Goal: Information Seeking & Learning: Check status

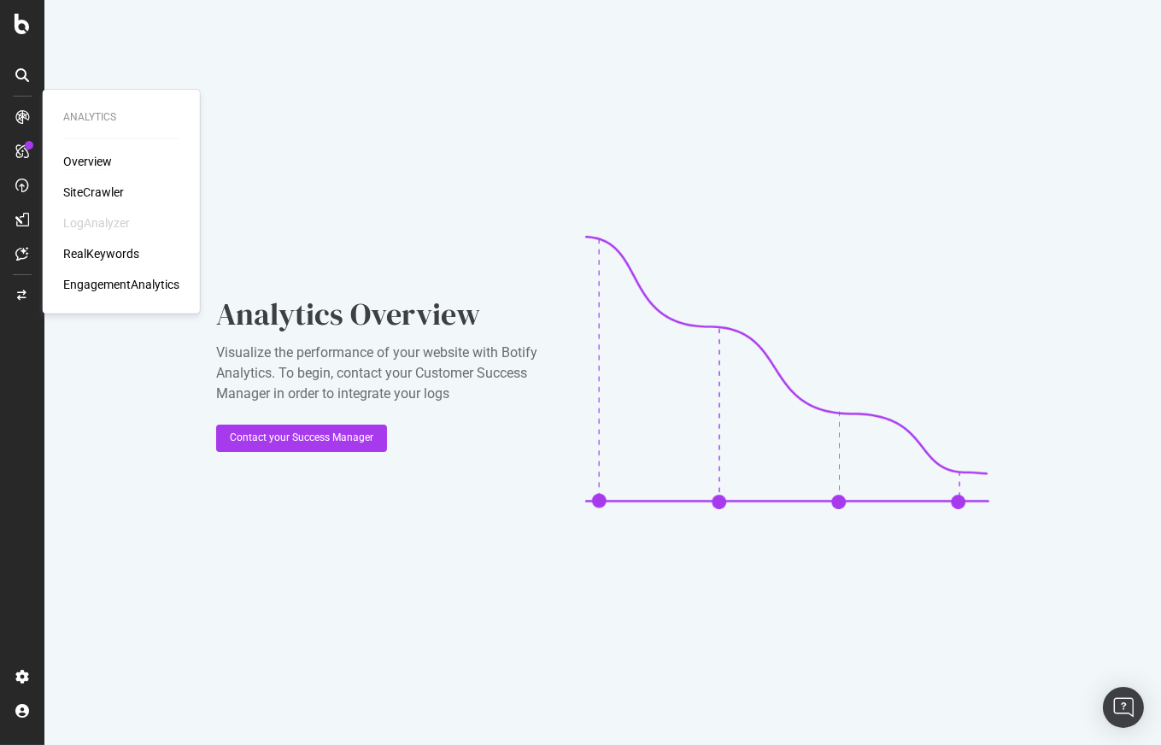
click at [97, 154] on div "Overview" at bounding box center [87, 161] width 49 height 17
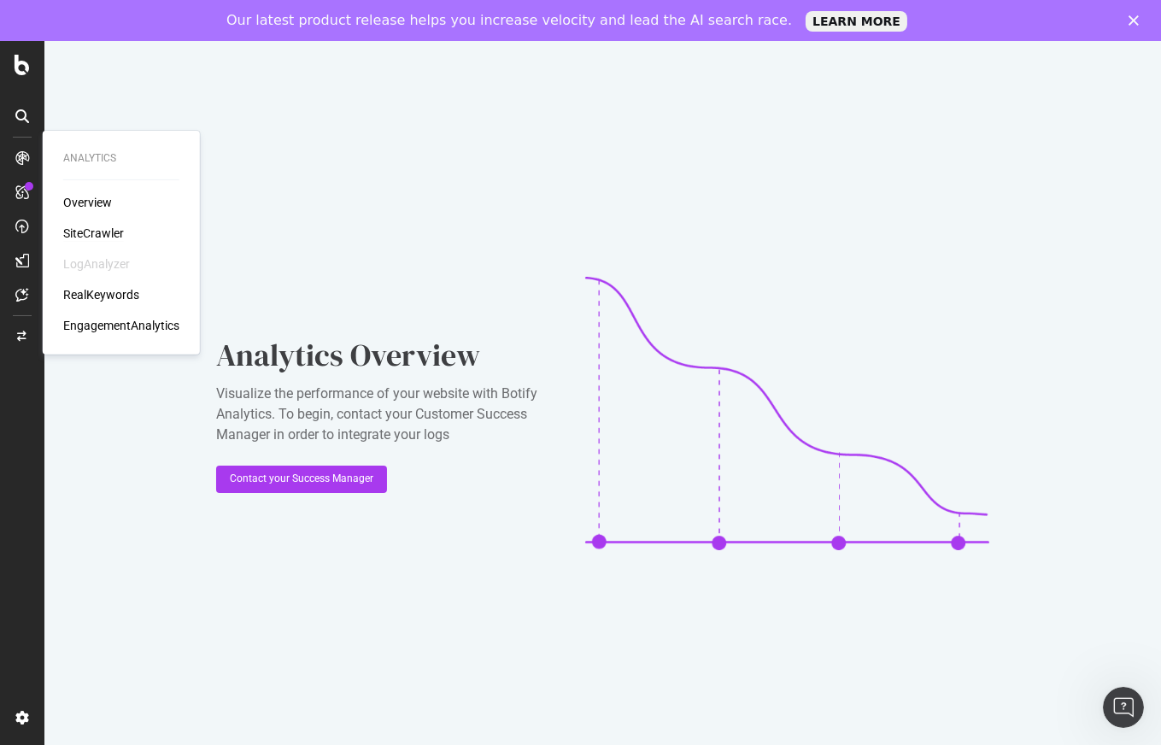
click at [73, 229] on div "SiteCrawler" at bounding box center [93, 233] width 61 height 17
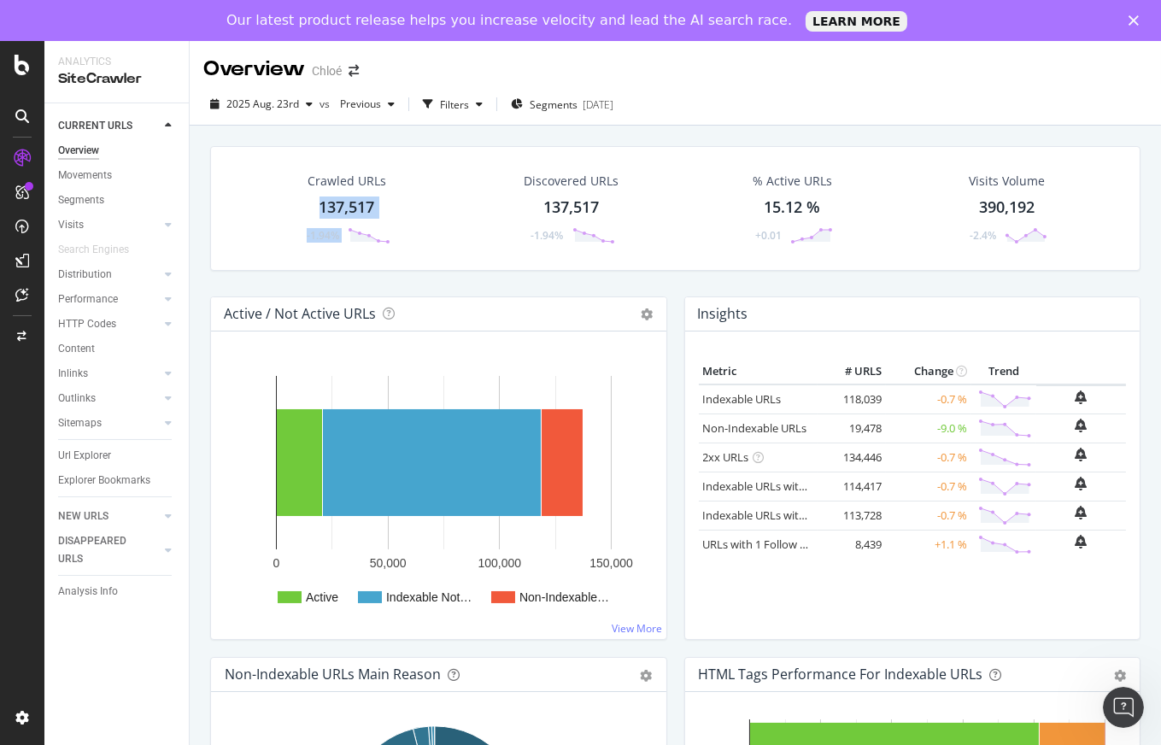
drag, startPoint x: 418, startPoint y: 206, endPoint x: 313, endPoint y: 204, distance: 105.1
click at [313, 204] on div "Crawled URLs 137,517 -1.94%" at bounding box center [347, 208] width 220 height 89
click at [277, 208] on div "Crawled URLs 137,517 -1.94%" at bounding box center [347, 208] width 220 height 89
drag, startPoint x: 393, startPoint y: 208, endPoint x: 275, endPoint y: 213, distance: 118.0
click at [290, 200] on div "Crawled URLs 137,517 -1.94%" at bounding box center [346, 208] width 121 height 89
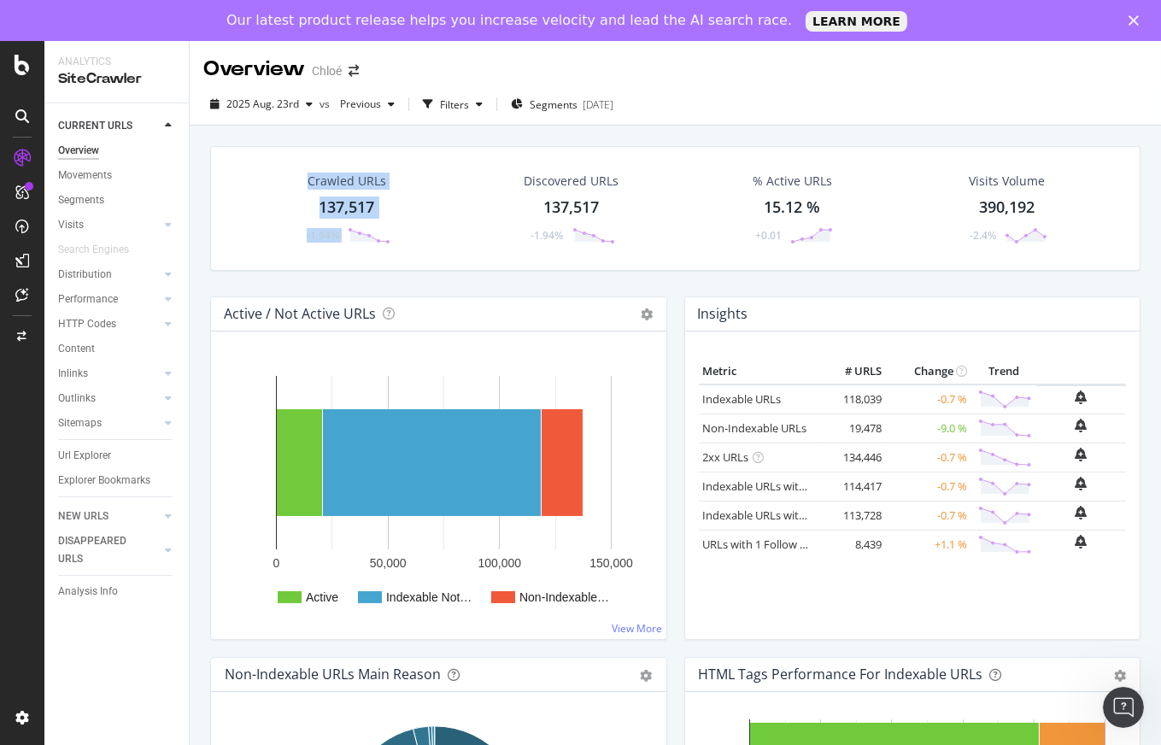
click at [275, 213] on div "Crawled URLs 137,517 -1.94% Discovered URLs 137,517 -1.94% % Active URLs 15.12 …" at bounding box center [675, 498] width 971 height 745
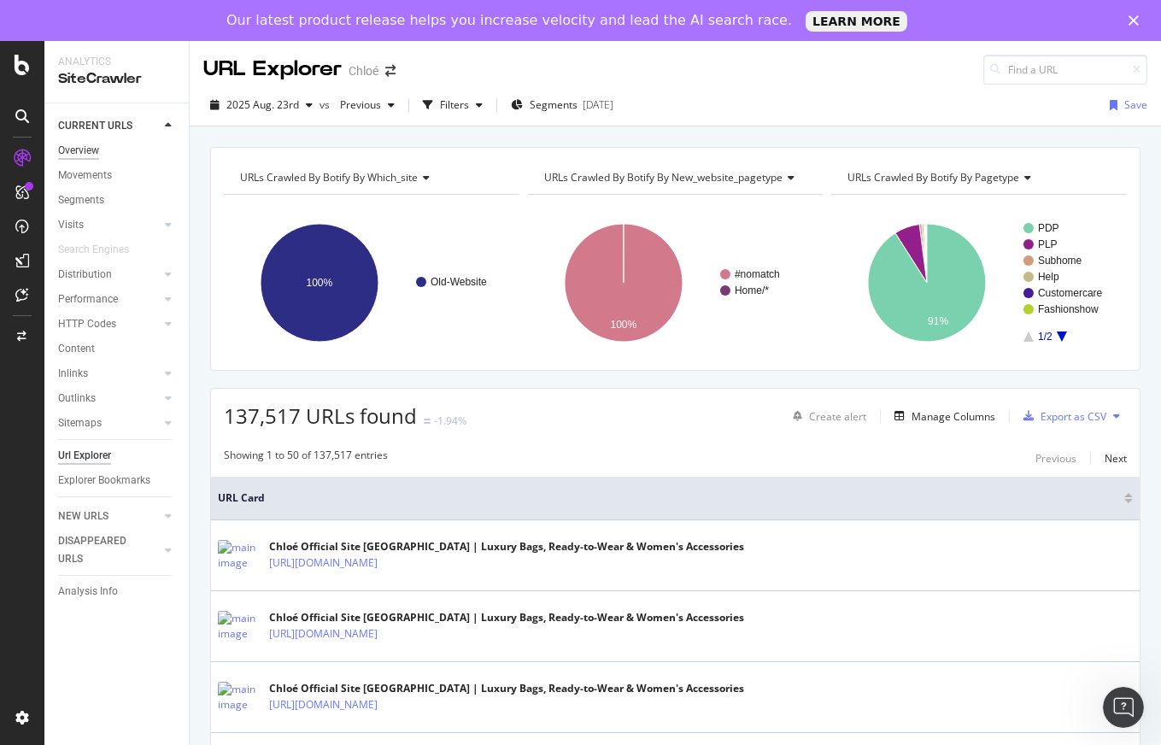
click at [84, 151] on div "Overview" at bounding box center [78, 151] width 41 height 18
